Goal: Book appointment/travel/reservation

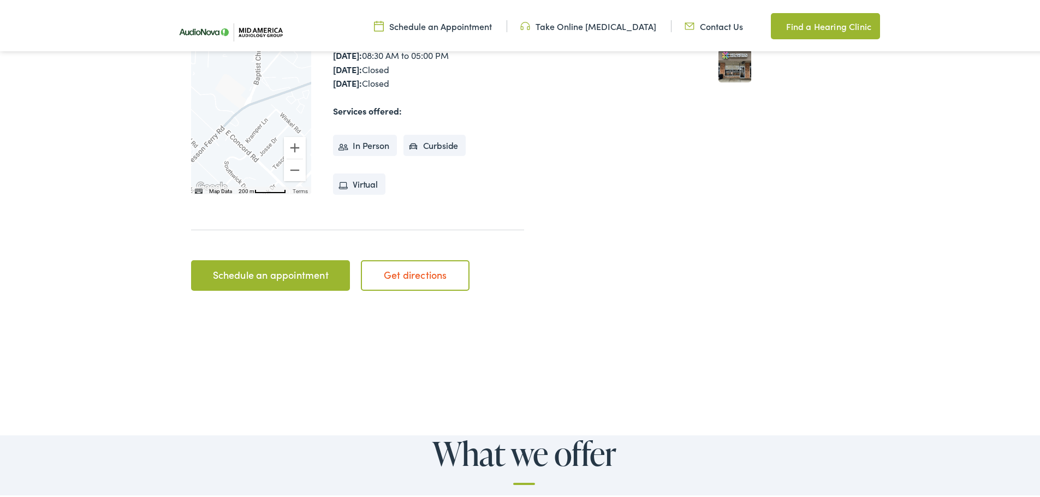
scroll to position [437, 0]
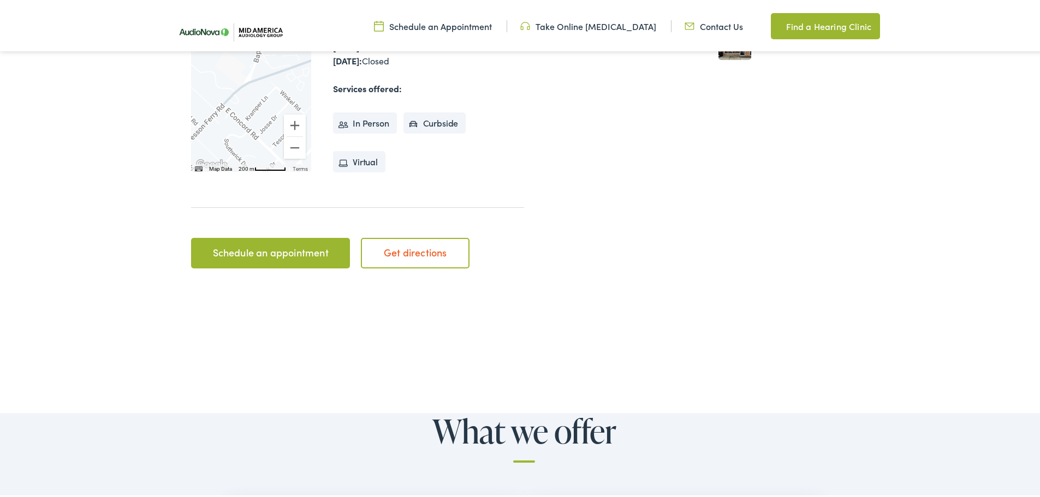
click at [413, 249] on link "Get directions" at bounding box center [415, 251] width 109 height 31
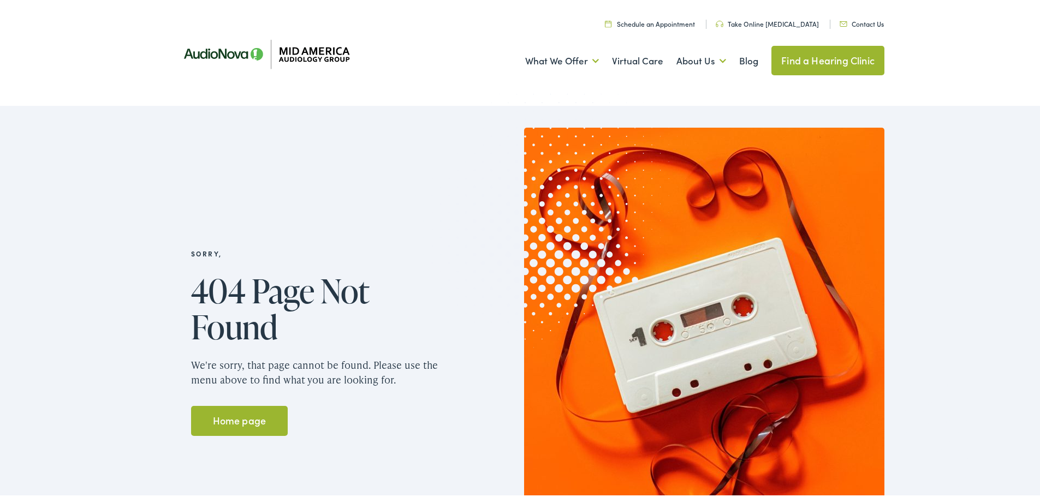
click at [666, 21] on link "Schedule an Appointment" at bounding box center [650, 21] width 90 height 9
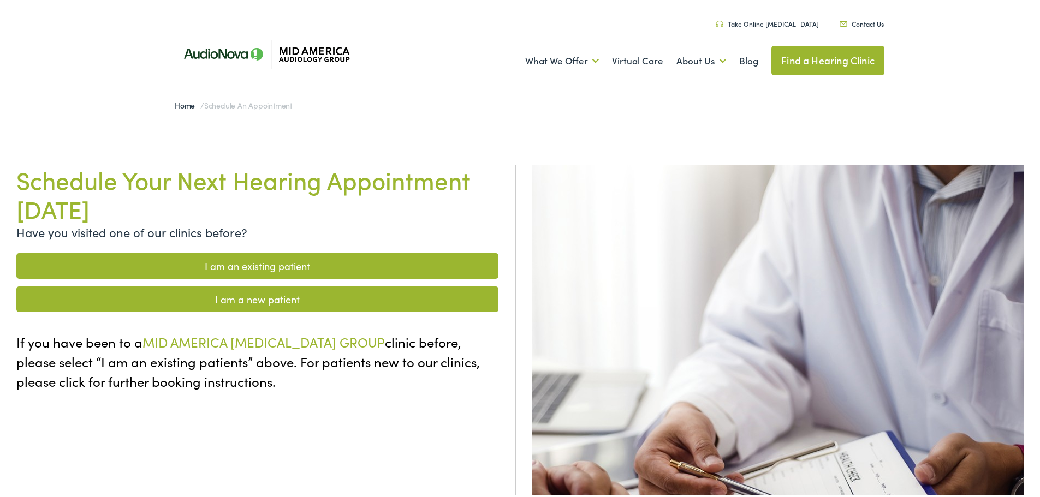
click at [247, 301] on link "I am a new patient" at bounding box center [257, 297] width 482 height 26
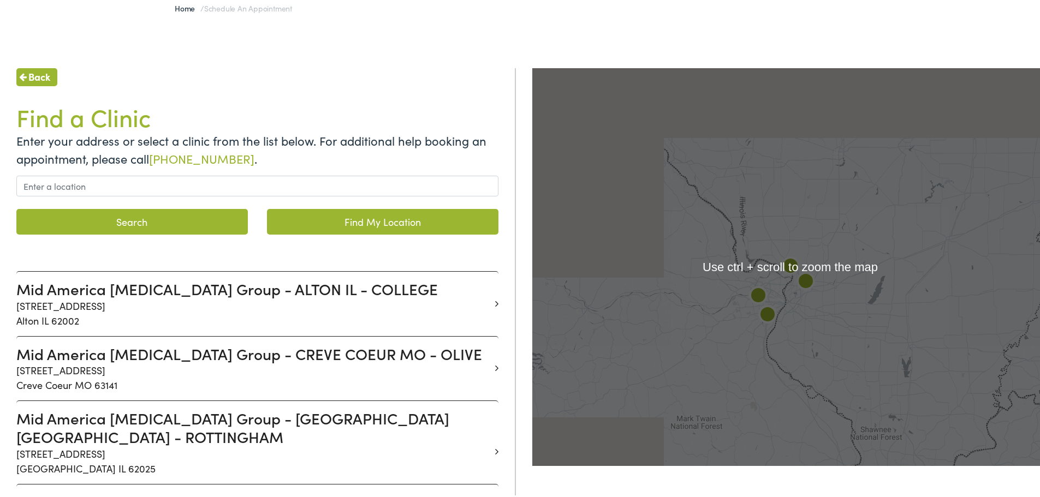
scroll to position [109, 0]
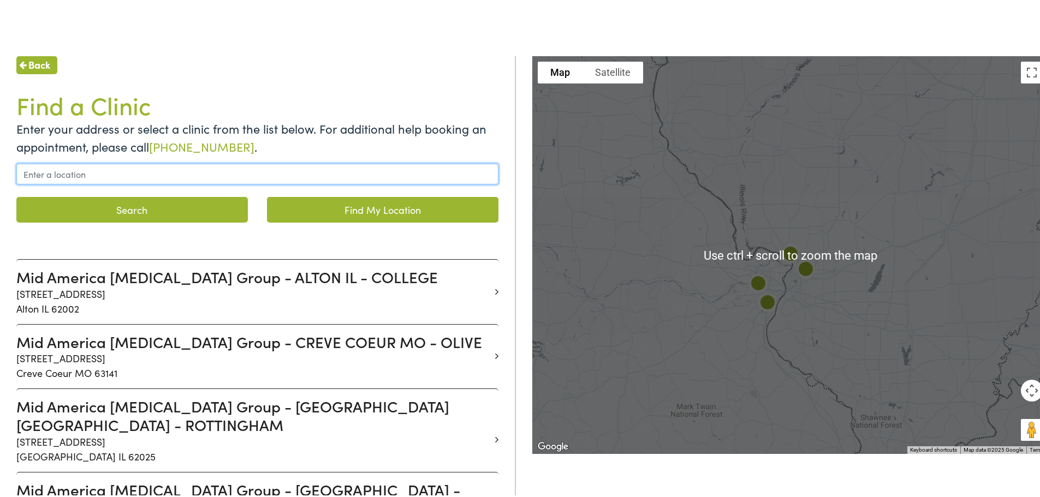
click at [44, 168] on input "text" at bounding box center [257, 172] width 482 height 21
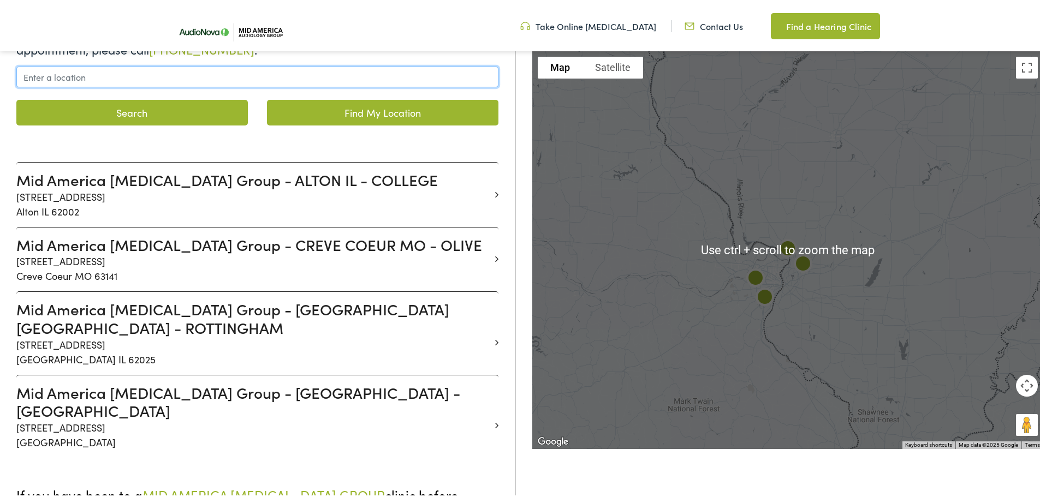
scroll to position [218, 0]
